Goal: Task Accomplishment & Management: Use online tool/utility

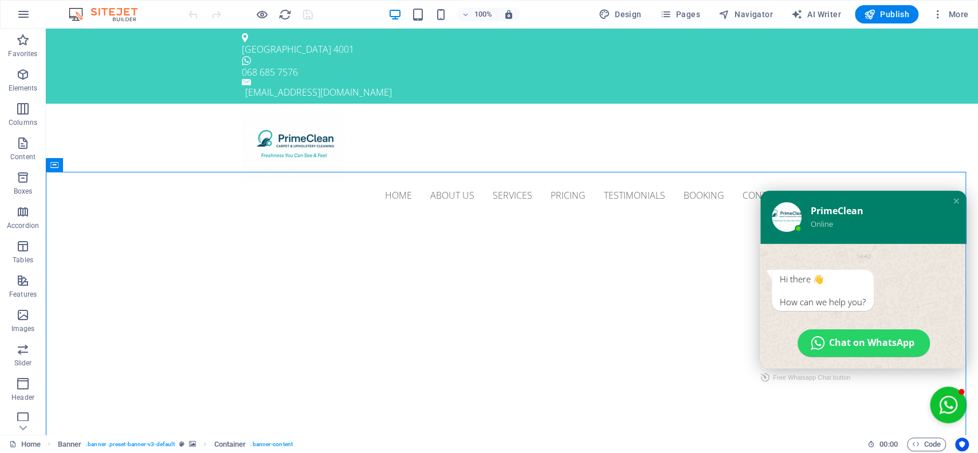
click at [773, 210] on img at bounding box center [787, 217] width 30 height 30
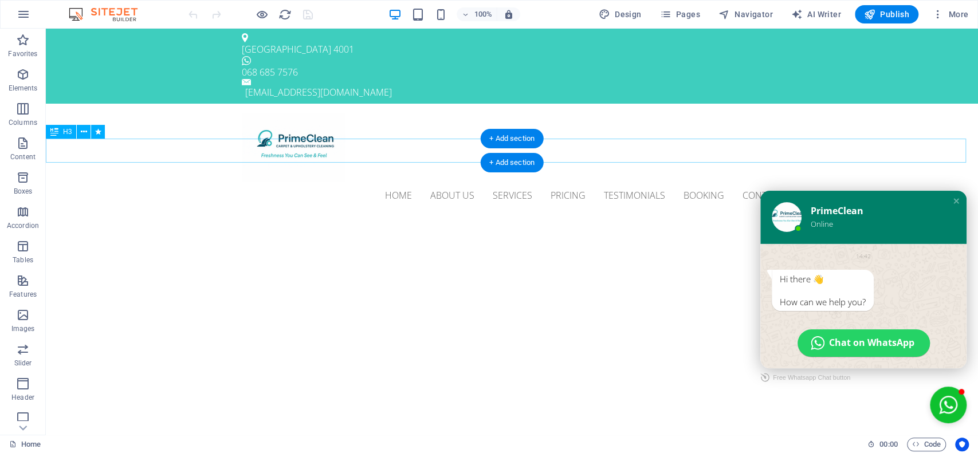
click at [669, 218] on div "Professional. Affordable. Reliable." at bounding box center [512, 230] width 932 height 24
click at [22, 76] on icon "button" at bounding box center [23, 75] width 14 height 14
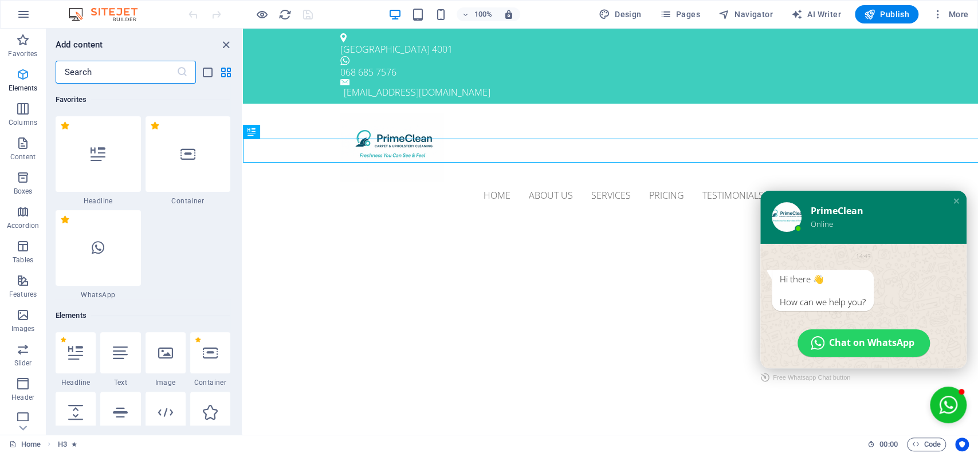
click at [25, 70] on icon "button" at bounding box center [23, 75] width 14 height 14
click at [85, 77] on input "text" at bounding box center [116, 72] width 121 height 23
click at [95, 258] on div at bounding box center [98, 248] width 85 height 76
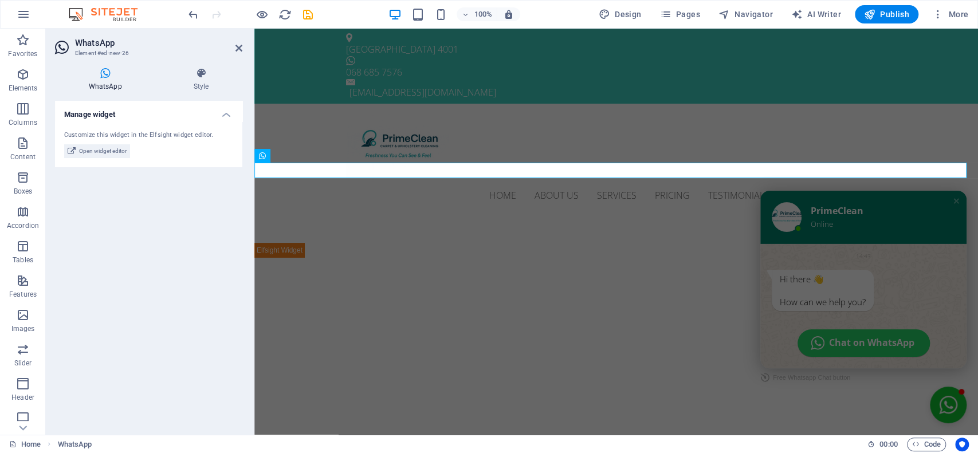
drag, startPoint x: 349, startPoint y: 287, endPoint x: 303, endPoint y: 172, distance: 123.6
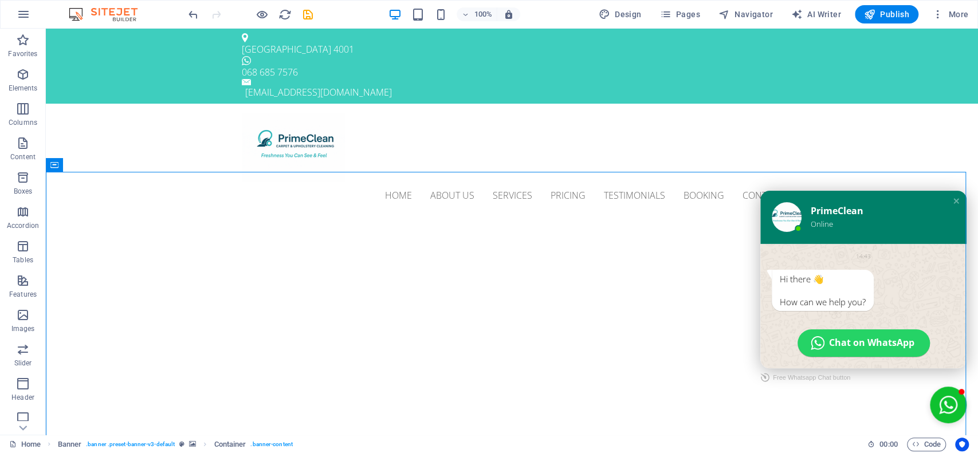
click at [845, 278] on div "Hi there 👋" at bounding box center [823, 278] width 86 height 11
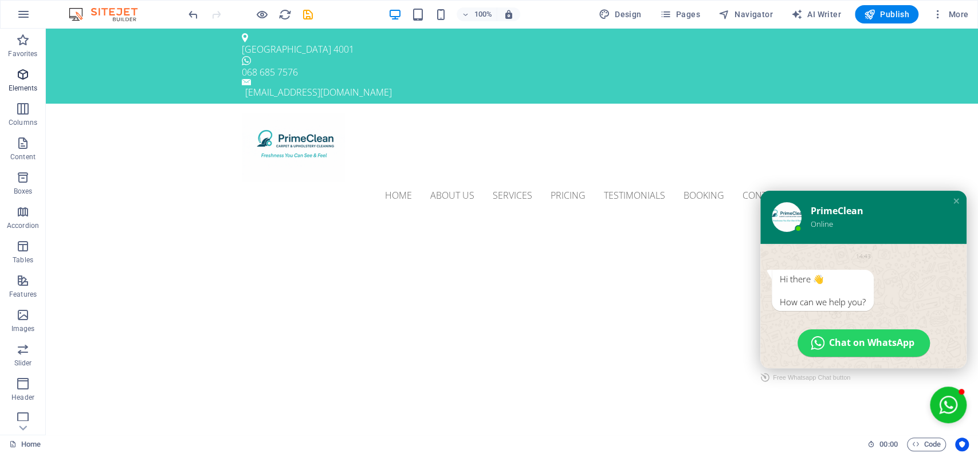
click at [23, 74] on icon "button" at bounding box center [23, 75] width 14 height 14
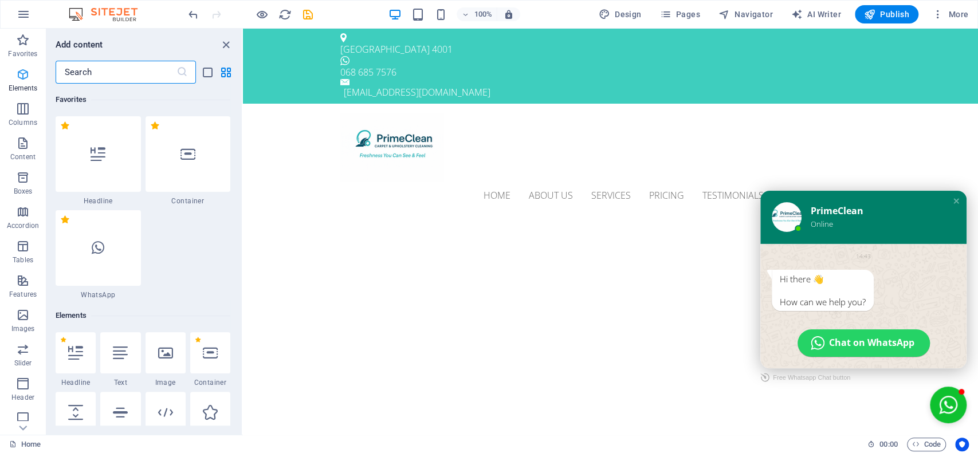
scroll to position [14, 0]
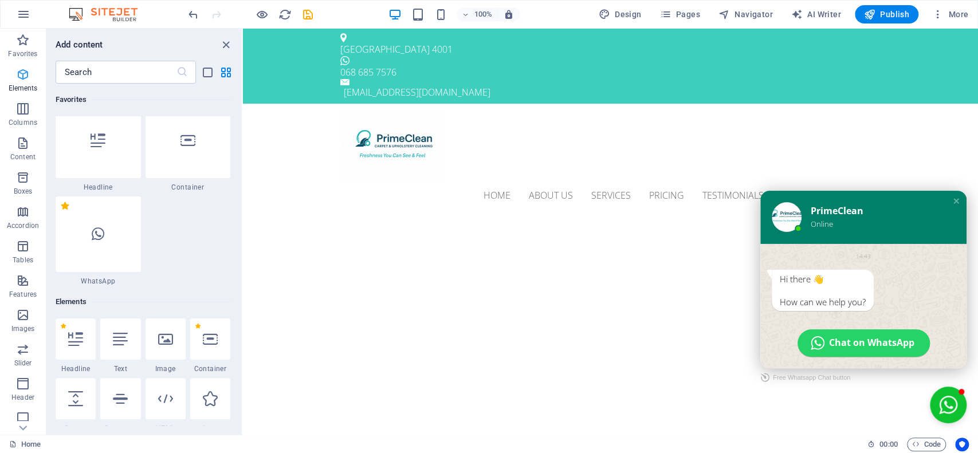
click at [20, 71] on icon "button" at bounding box center [23, 75] width 14 height 14
click at [124, 229] on div at bounding box center [98, 235] width 85 height 76
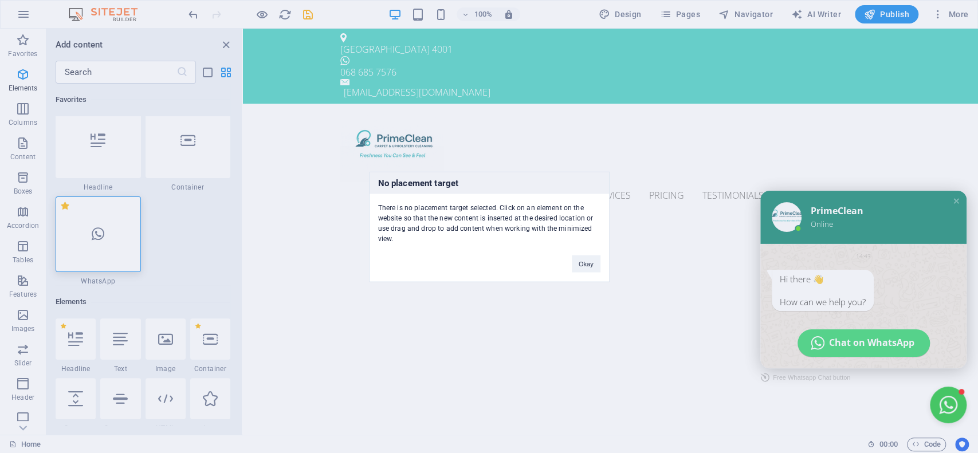
drag, startPoint x: 124, startPoint y: 229, endPoint x: 182, endPoint y: 222, distance: 58.2
click at [201, 101] on div "No placement target There is no placement target selected. Click on an element …" at bounding box center [489, 226] width 978 height 453
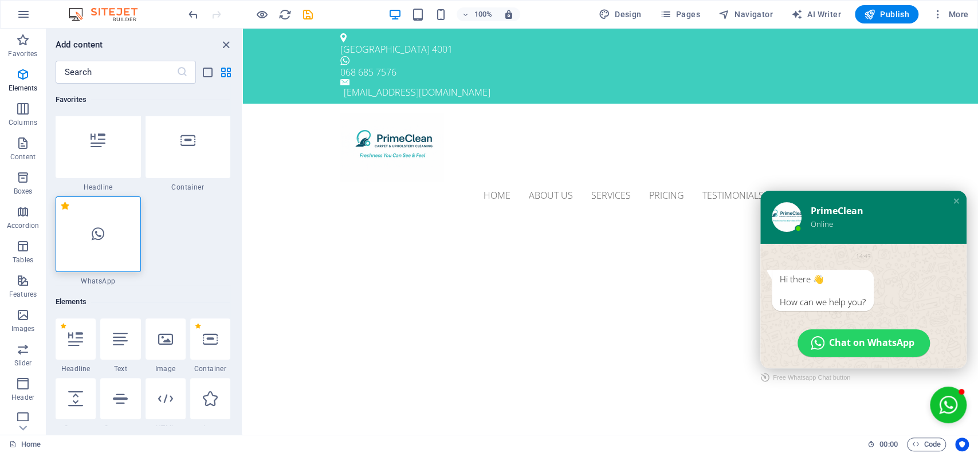
click at [103, 243] on div at bounding box center [98, 235] width 85 height 76
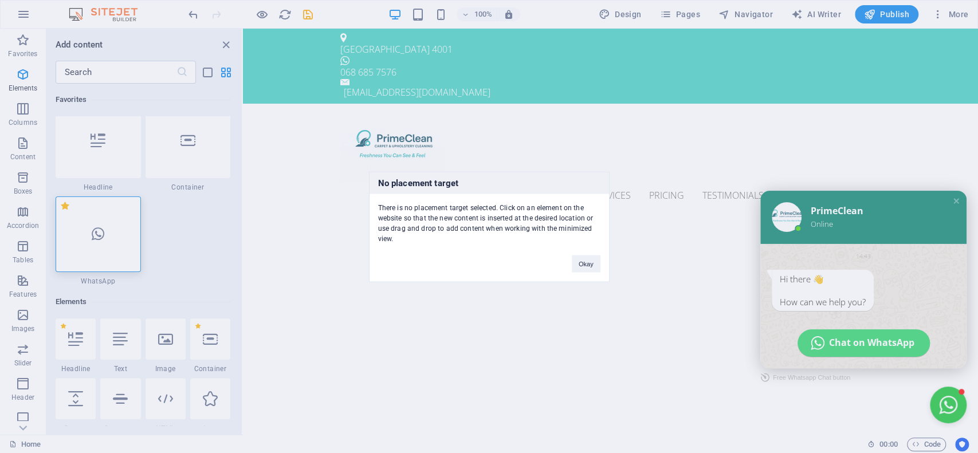
drag, startPoint x: 103, startPoint y: 244, endPoint x: 196, endPoint y: 282, distance: 100.8
click at [81, 239] on div "No placement target There is no placement target selected. Click on an element …" at bounding box center [489, 226] width 978 height 453
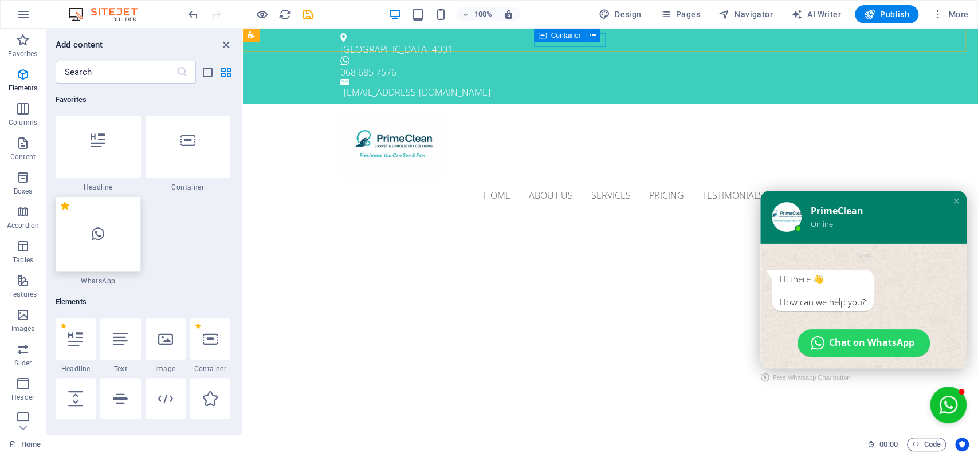
click at [86, 241] on div at bounding box center [98, 235] width 85 height 76
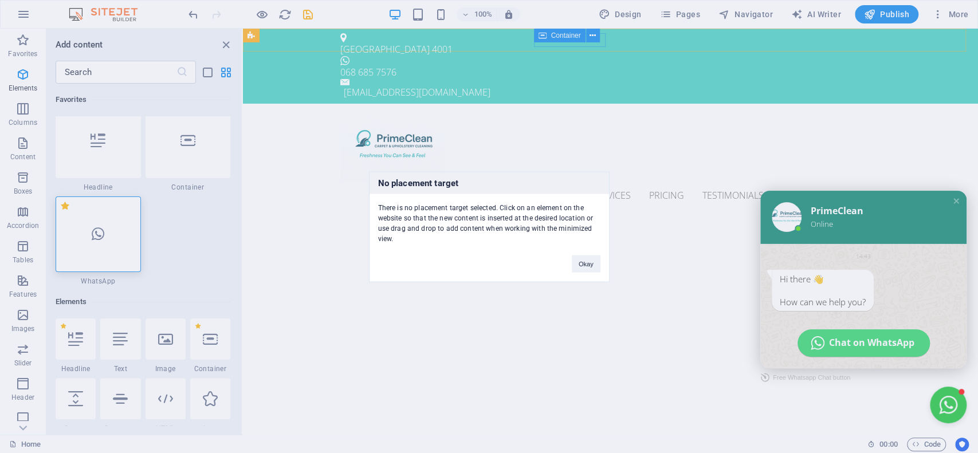
click at [86, 241] on div "No placement target There is no placement target selected. Click on an element …" at bounding box center [489, 226] width 978 height 453
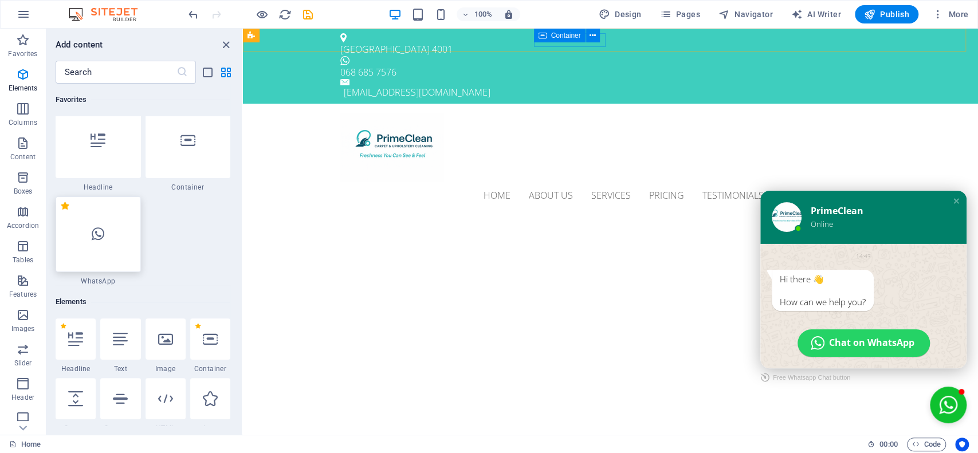
click at [117, 236] on div at bounding box center [98, 235] width 85 height 76
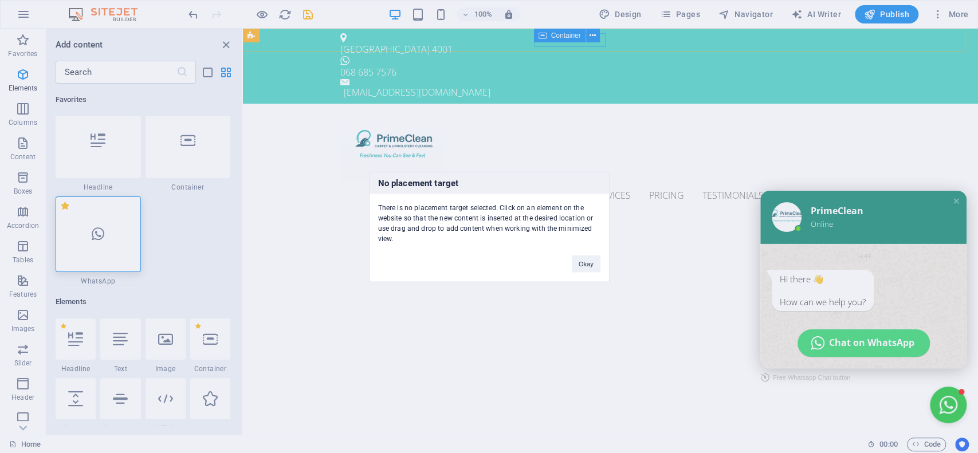
click at [99, 237] on div "No placement target There is no placement target selected. Click on an element …" at bounding box center [489, 226] width 978 height 453
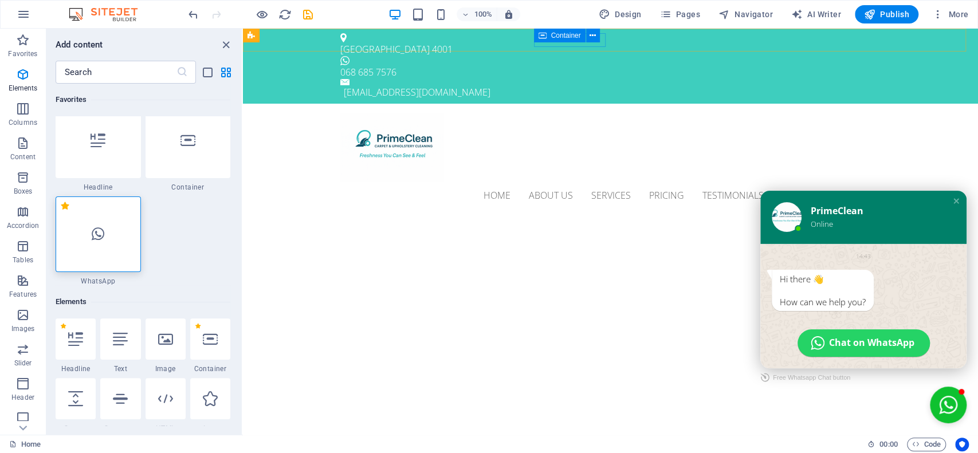
drag, startPoint x: 99, startPoint y: 238, endPoint x: 206, endPoint y: 292, distance: 120.2
click at [99, 237] on icon at bounding box center [98, 234] width 13 height 15
click at [934, 399] on button "Close chat window" at bounding box center [948, 405] width 37 height 37
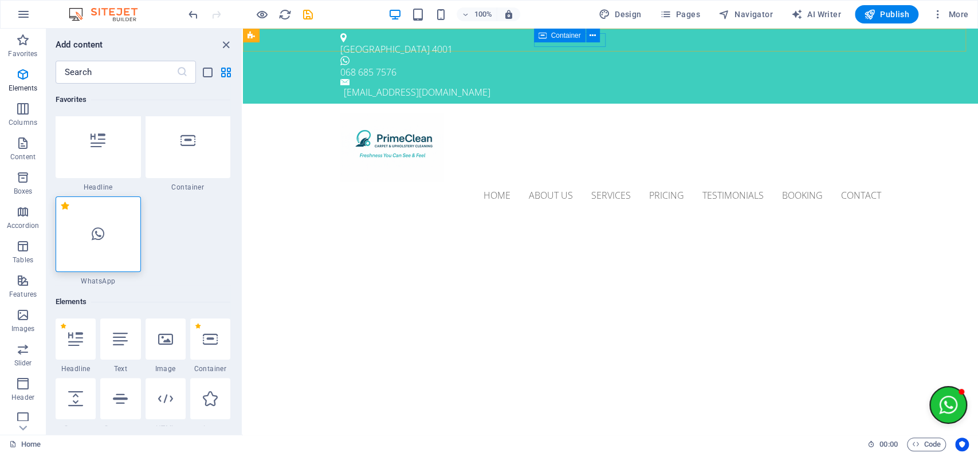
click at [934, 399] on button "Open chat window" at bounding box center [948, 405] width 37 height 37
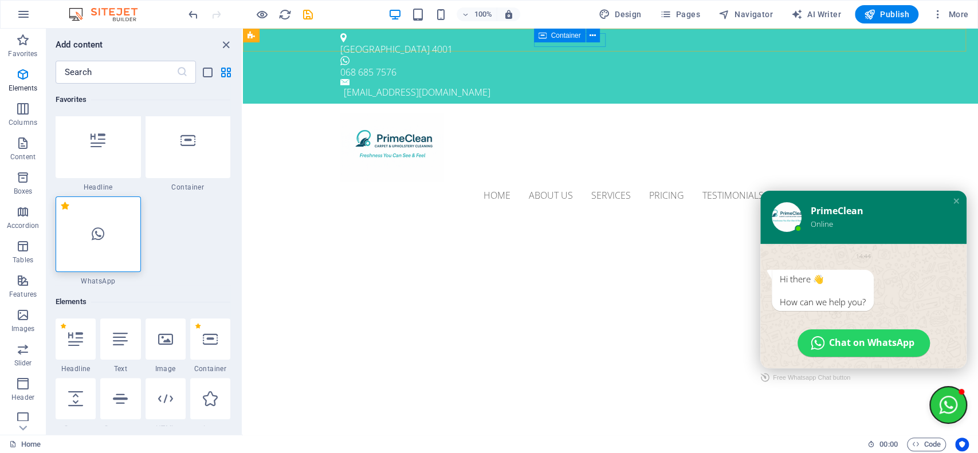
click at [934, 399] on button "Close chat window" at bounding box center [948, 405] width 37 height 37
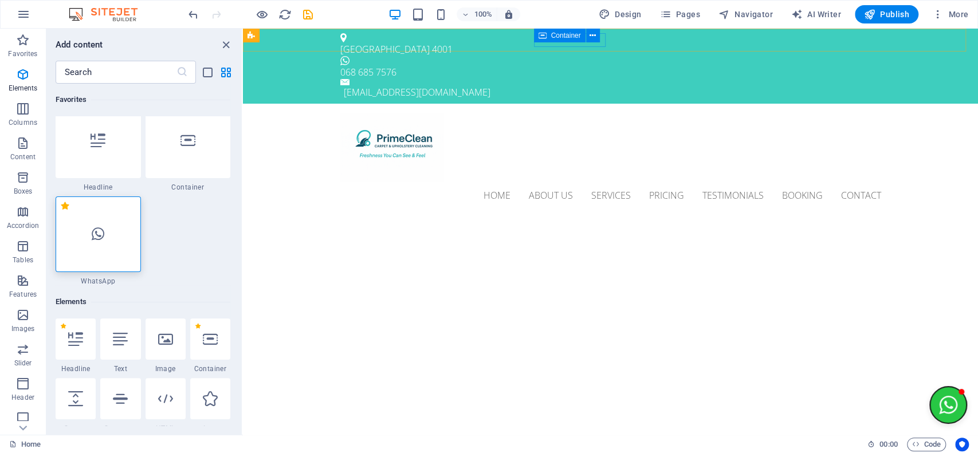
click at [934, 399] on button "Open chat window" at bounding box center [948, 405] width 37 height 37
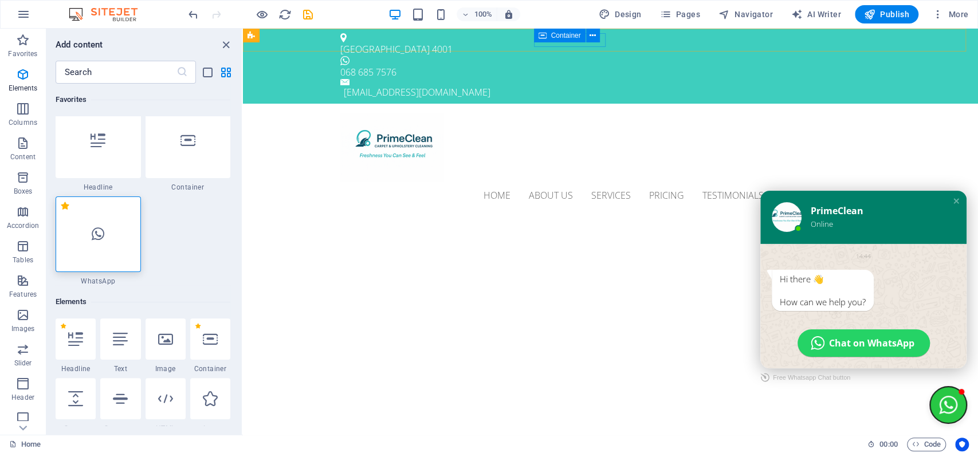
click at [934, 399] on button "Close chat window" at bounding box center [948, 405] width 37 height 37
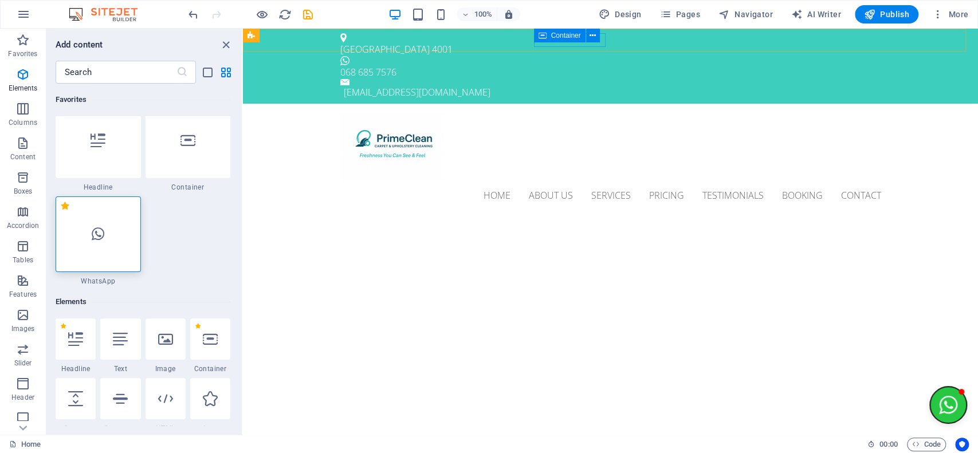
click at [934, 399] on button "Open chat window" at bounding box center [948, 405] width 37 height 37
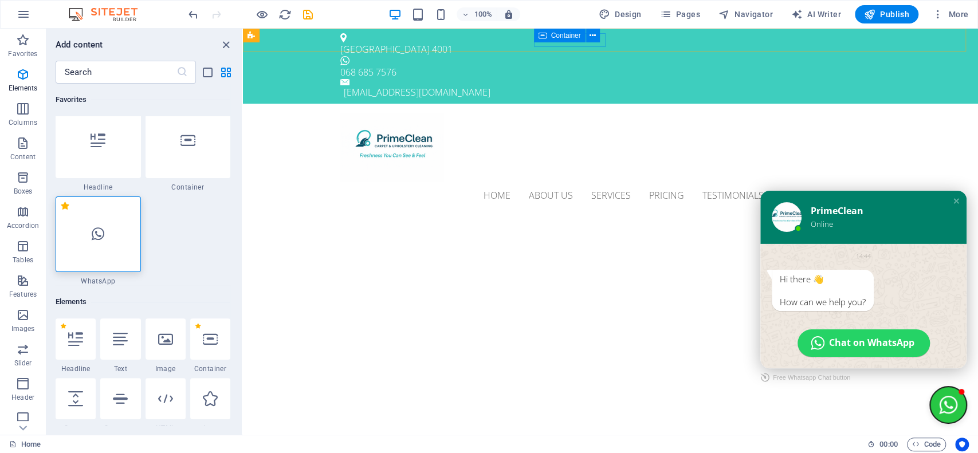
click at [934, 401] on button "Close chat window" at bounding box center [948, 405] width 37 height 37
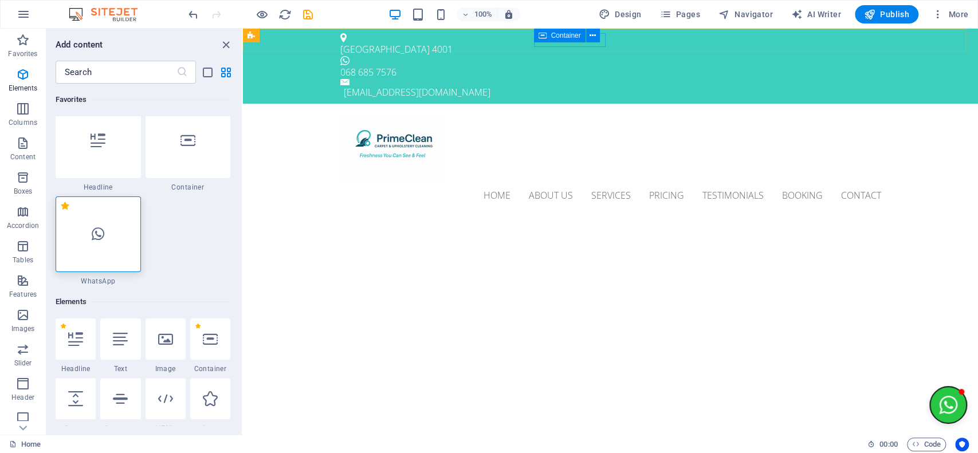
click at [934, 401] on button "Open chat window" at bounding box center [948, 405] width 37 height 37
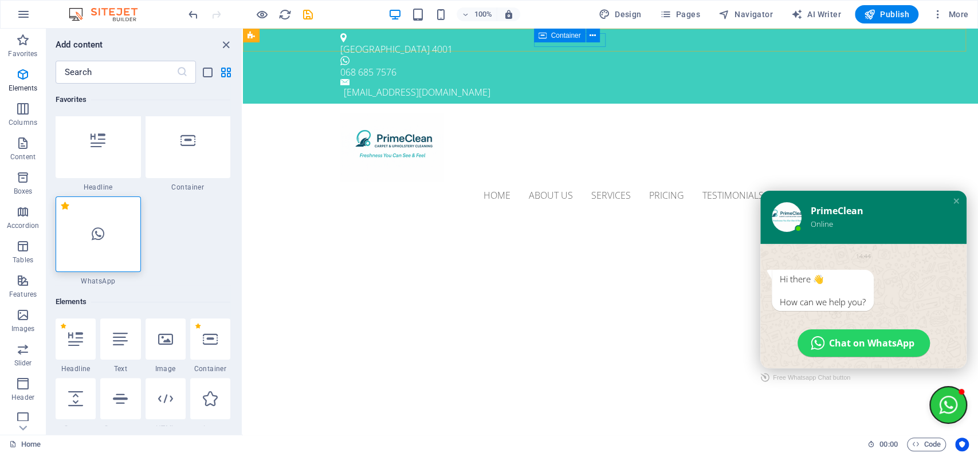
click at [934, 401] on button "Close chat window" at bounding box center [948, 405] width 37 height 37
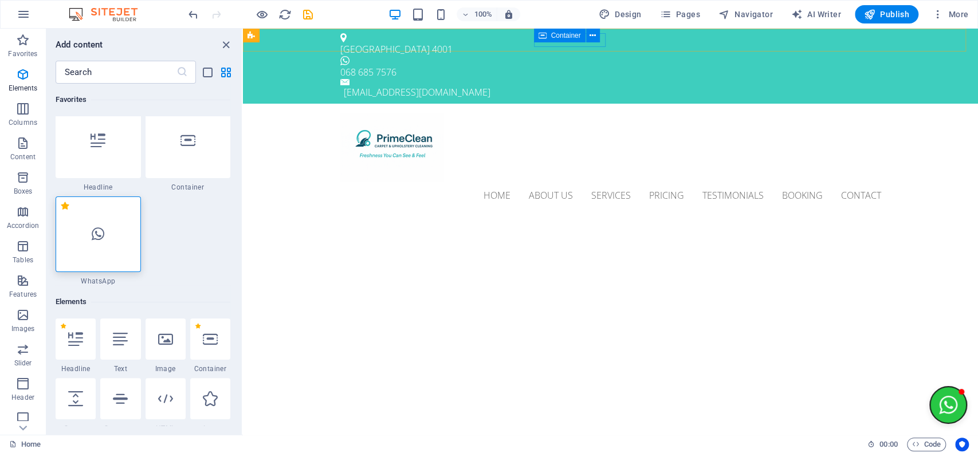
click at [934, 399] on button "Open chat window" at bounding box center [948, 405] width 37 height 37
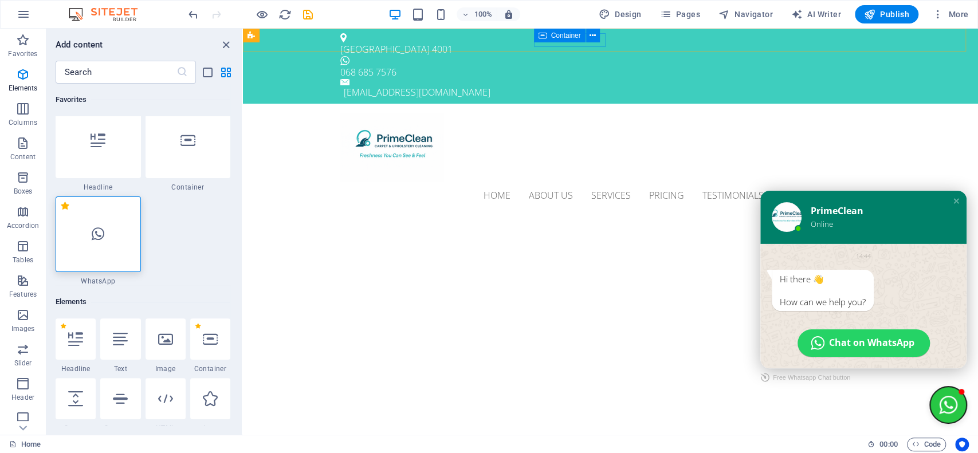
click at [934, 399] on button "Close chat window" at bounding box center [948, 405] width 37 height 37
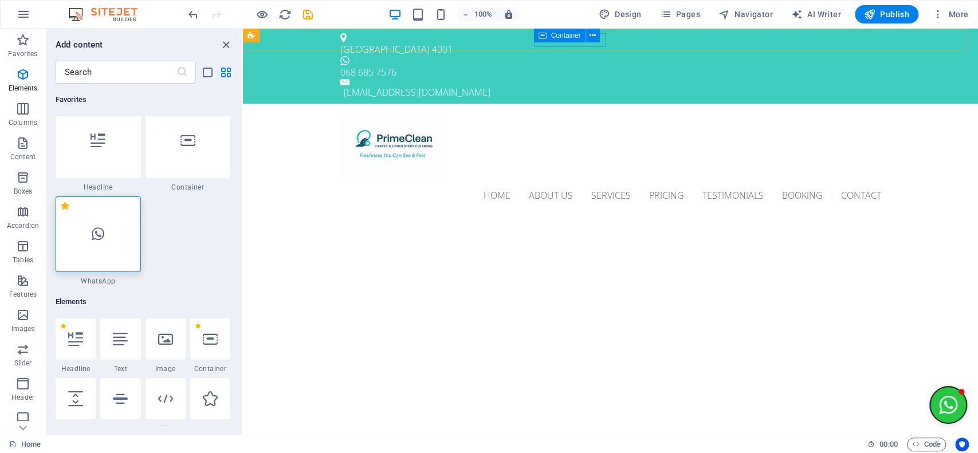
click at [934, 399] on button "Open chat window" at bounding box center [948, 405] width 37 height 37
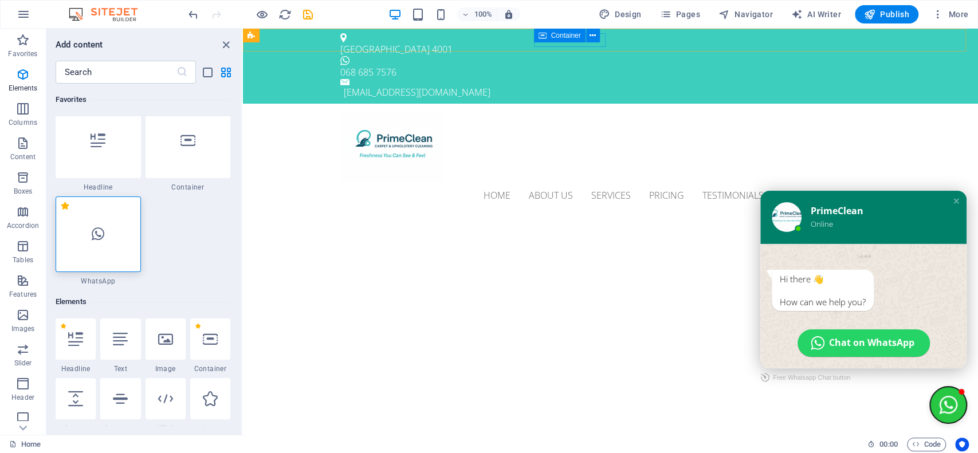
click at [934, 399] on button "Close chat window" at bounding box center [948, 405] width 37 height 37
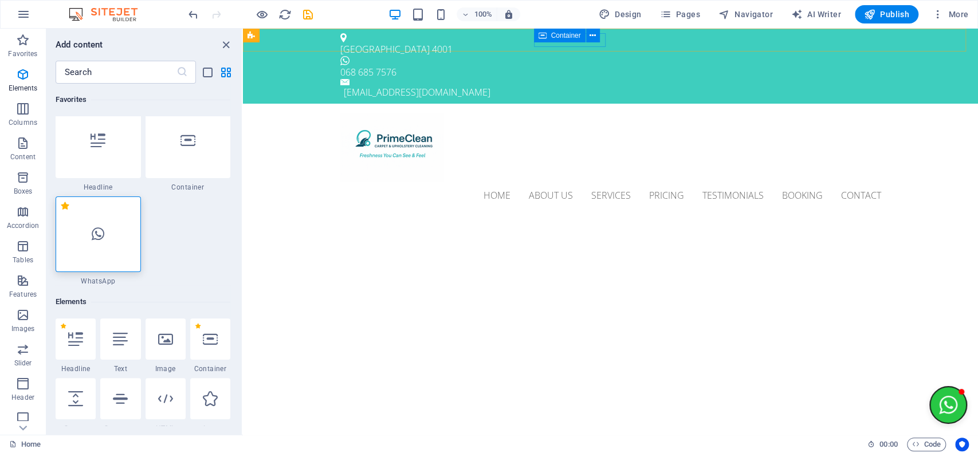
click at [934, 399] on button "Open chat window" at bounding box center [948, 405] width 37 height 37
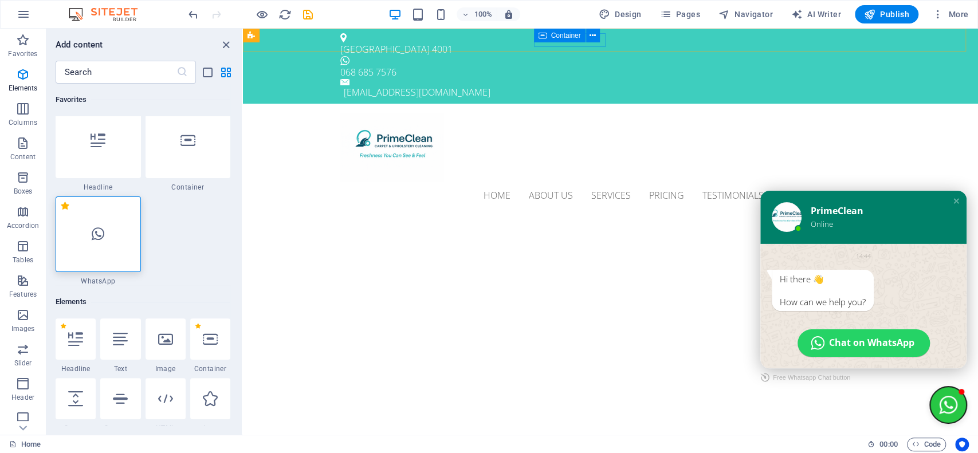
click at [934, 399] on button "Close chat window" at bounding box center [948, 405] width 37 height 37
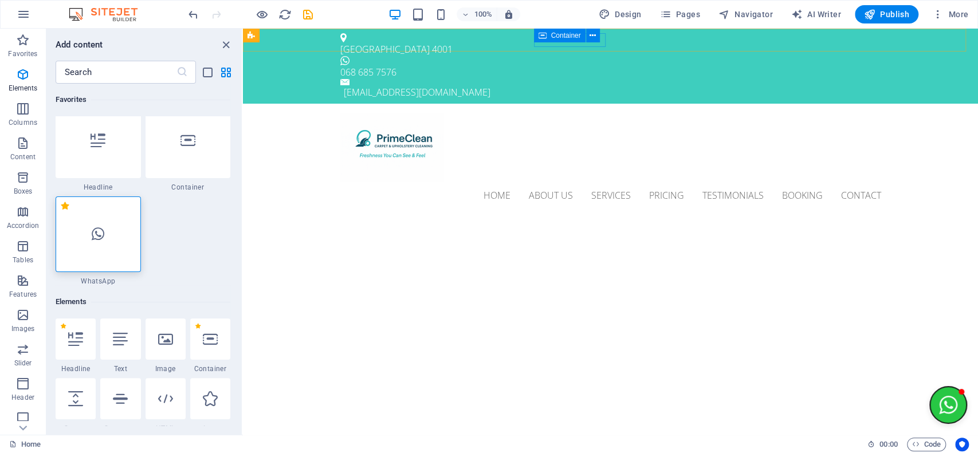
click at [934, 399] on button "Open chat window" at bounding box center [948, 405] width 37 height 37
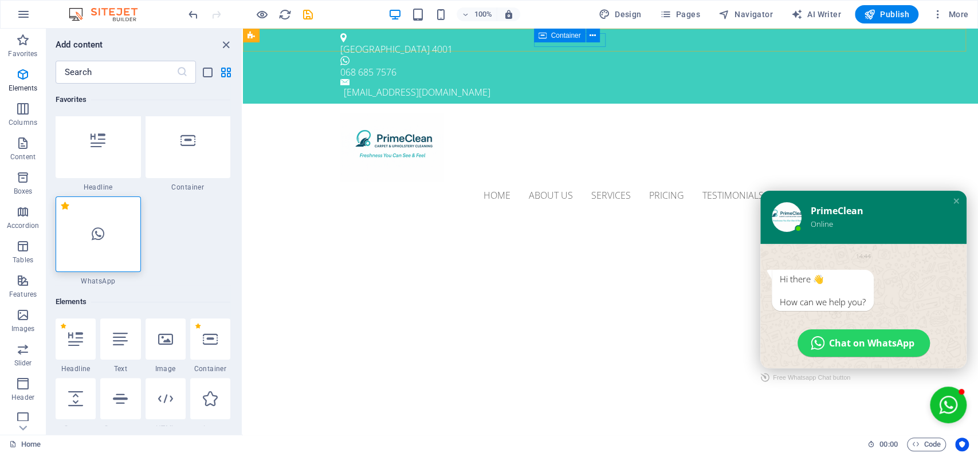
click at [123, 254] on div at bounding box center [98, 235] width 85 height 76
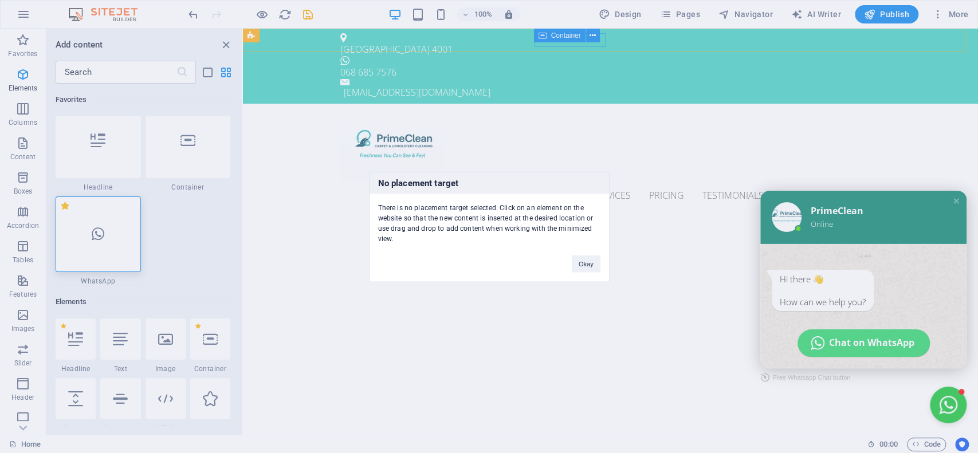
click at [365, 230] on div "No placement target There is no placement target selected. Click on an element …" at bounding box center [489, 226] width 978 height 453
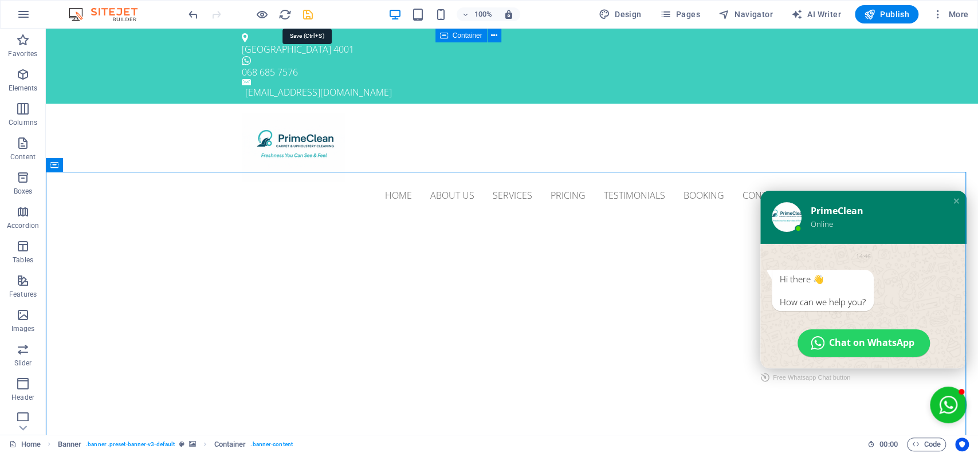
click at [309, 15] on icon "save" at bounding box center [307, 14] width 13 height 13
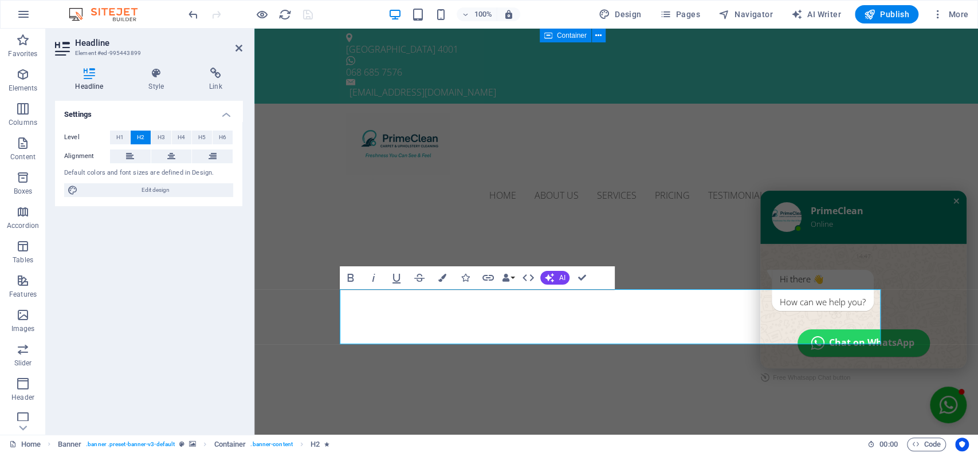
click at [951, 203] on div "Close chat window" at bounding box center [956, 200] width 11 height 11
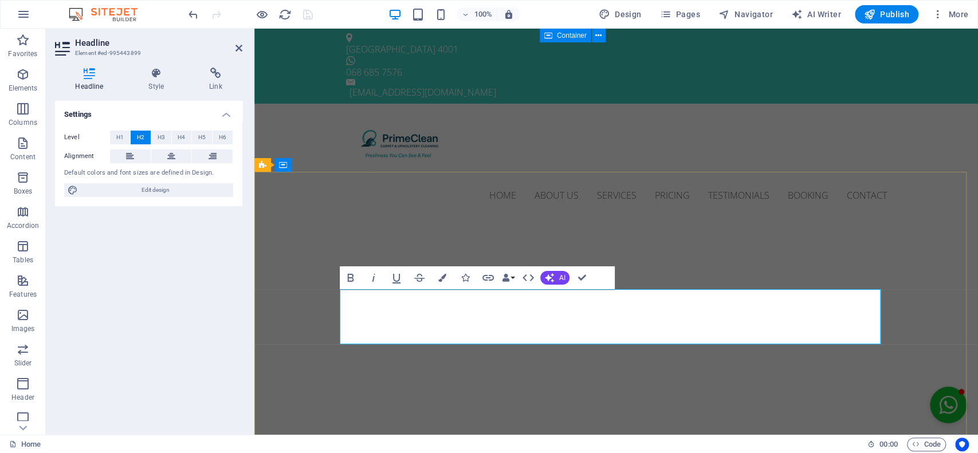
drag, startPoint x: 811, startPoint y: 335, endPoint x: 696, endPoint y: 256, distance: 139.7
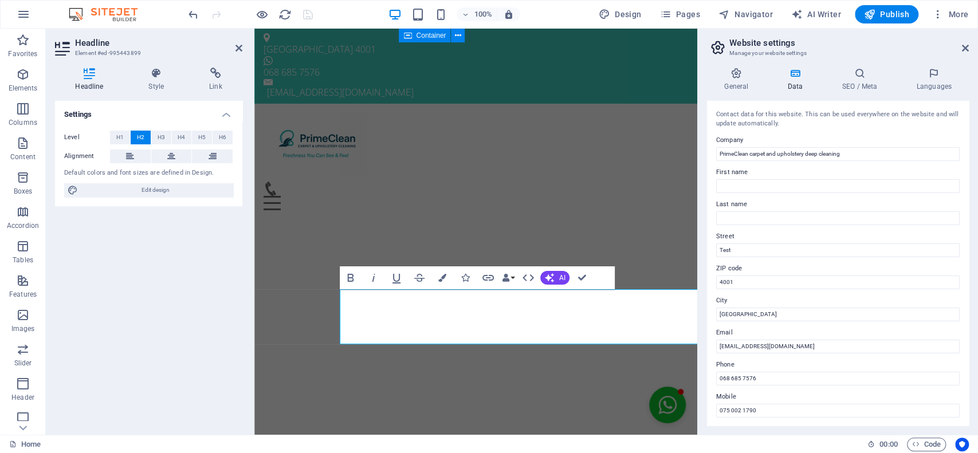
click at [823, 332] on label "Email" at bounding box center [837, 333] width 243 height 14
click at [823, 340] on input "[EMAIL_ADDRESS][DOMAIN_NAME]" at bounding box center [837, 347] width 243 height 14
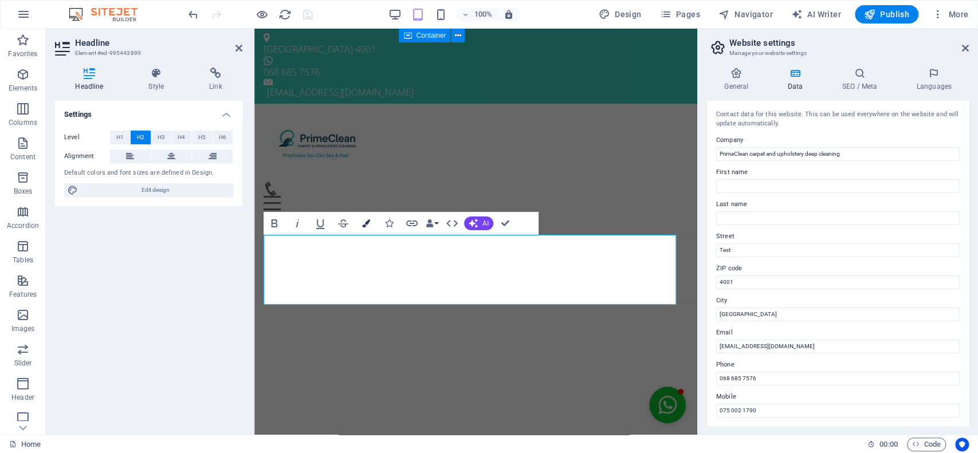
click at [368, 218] on button "Colors" at bounding box center [366, 223] width 22 height 23
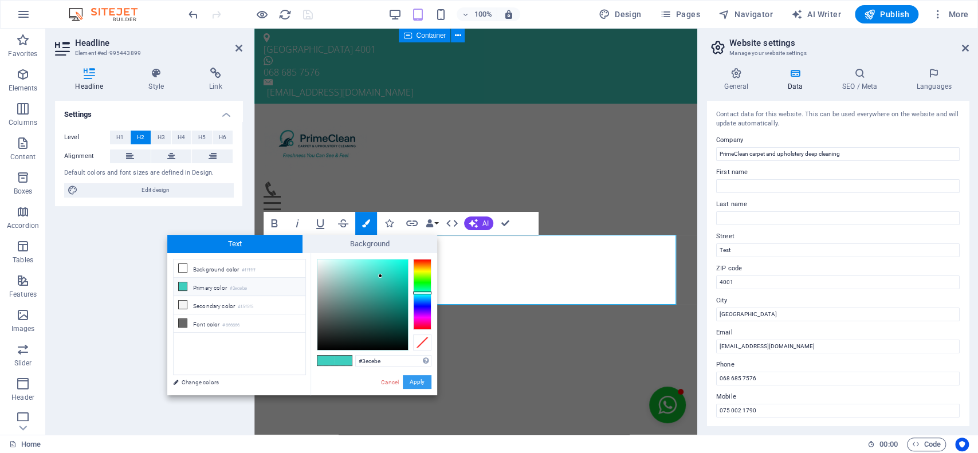
click at [414, 382] on button "Apply" at bounding box center [417, 382] width 29 height 14
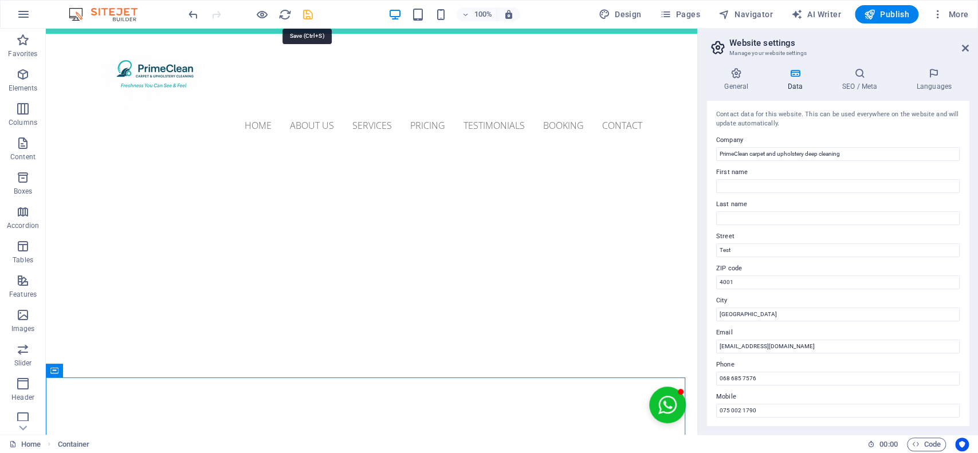
click at [312, 13] on icon "save" at bounding box center [307, 14] width 13 height 13
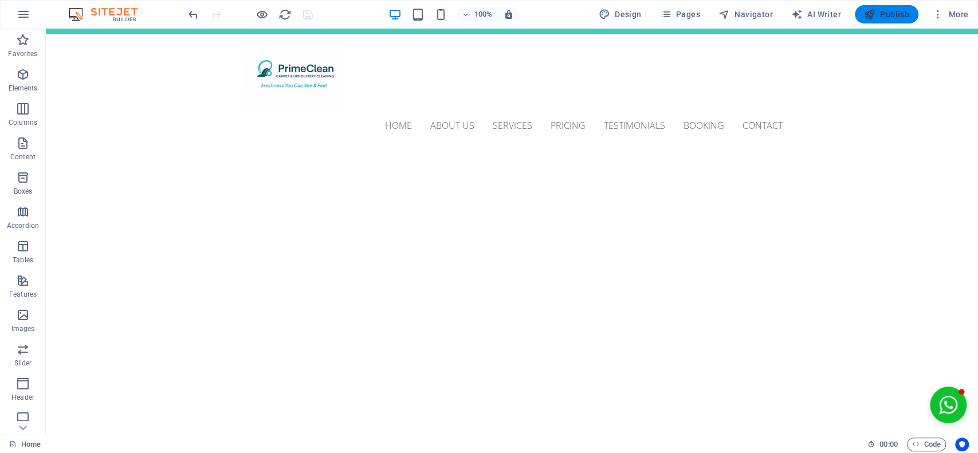
click at [894, 18] on span "Publish" at bounding box center [886, 14] width 45 height 11
